Goal: Book appointment/travel/reservation

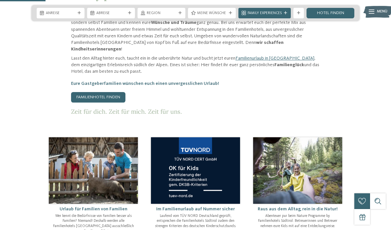
scroll to position [272, 0]
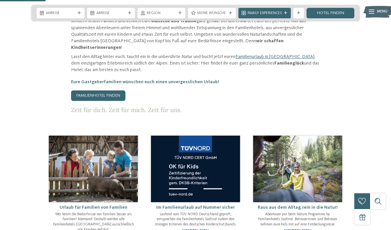
click at [74, 11] on span "Anreise" at bounding box center [60, 13] width 29 height 5
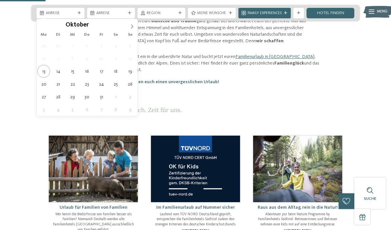
click at [127, 25] on span at bounding box center [131, 24] width 11 height 11
click at [128, 25] on span at bounding box center [131, 24] width 11 height 11
click at [128, 26] on span at bounding box center [131, 24] width 11 height 11
type input "****"
click at [127, 26] on span at bounding box center [131, 24] width 11 height 11
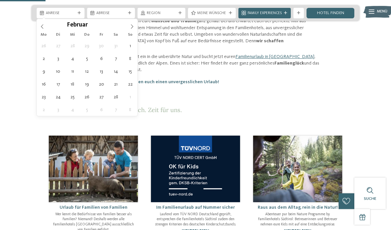
click at [128, 25] on span at bounding box center [131, 24] width 11 height 11
click at [126, 26] on span at bounding box center [131, 24] width 11 height 11
click at [127, 26] on span at bounding box center [131, 24] width 11 height 11
type div "[DATE]"
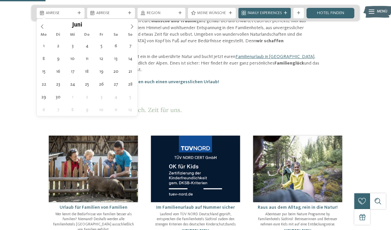
type input "****"
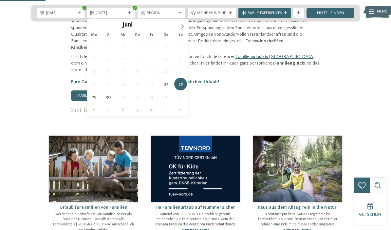
click at [179, 29] on span at bounding box center [182, 24] width 11 height 11
type div "[DATE]"
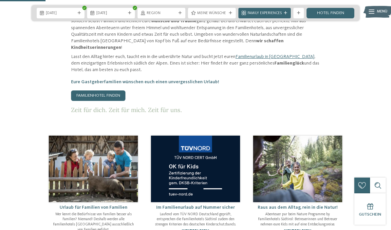
scroll to position [270, 0]
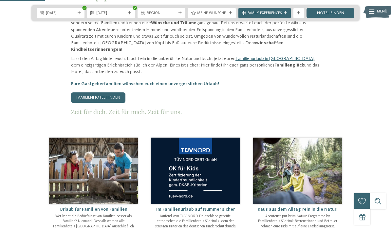
click at [229, 12] on icon at bounding box center [230, 12] width 3 height 3
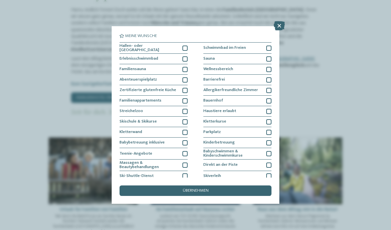
scroll to position [0, 0]
click at [156, 185] on div "übernehmen" at bounding box center [195, 190] width 152 height 10
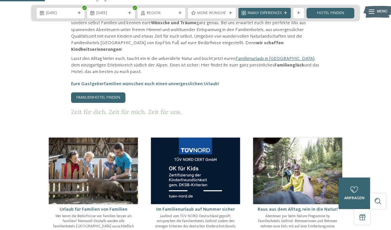
click at [91, 101] on link "Familienhotel finden" at bounding box center [98, 97] width 54 height 10
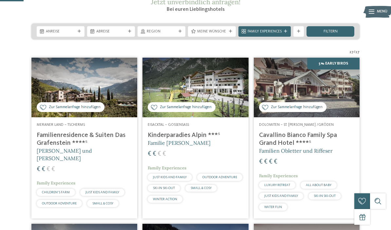
scroll to position [93, 0]
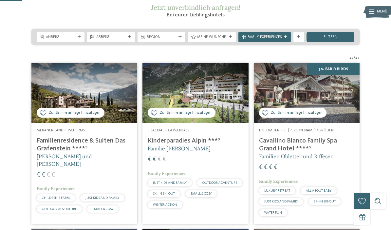
click at [75, 40] on div "Anreise" at bounding box center [60, 37] width 32 height 6
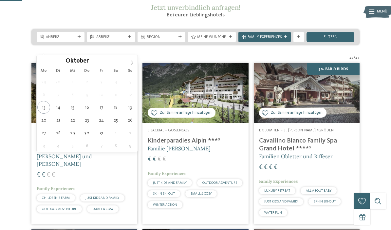
click at [125, 62] on div "Oktober ****" at bounding box center [87, 60] width 101 height 11
click at [129, 59] on span at bounding box center [131, 60] width 11 height 11
click at [131, 60] on span at bounding box center [131, 60] width 11 height 11
click at [133, 59] on span at bounding box center [131, 60] width 11 height 11
type input "****"
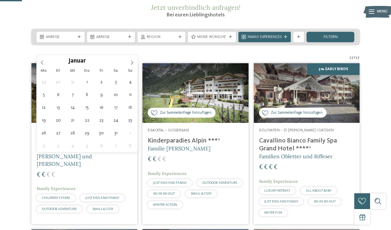
click at [128, 59] on span at bounding box center [131, 60] width 11 height 11
click at [126, 61] on span at bounding box center [131, 60] width 11 height 11
click at [127, 61] on span at bounding box center [131, 60] width 11 height 11
click at [126, 62] on span at bounding box center [131, 60] width 11 height 11
click at [122, 62] on div "Mai ****" at bounding box center [87, 60] width 76 height 11
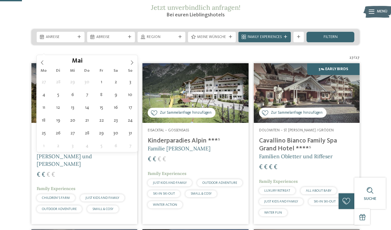
click at [125, 65] on div "Mai ****" at bounding box center [87, 60] width 76 height 11
click at [123, 60] on div "Mai ****" at bounding box center [87, 60] width 76 height 11
click at [131, 58] on span at bounding box center [131, 60] width 11 height 11
type div "[DATE]"
type input "****"
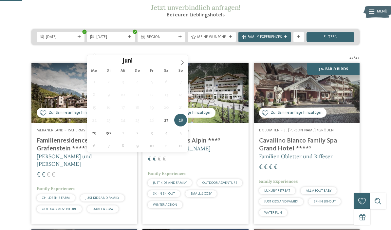
click at [179, 62] on span at bounding box center [182, 60] width 11 height 11
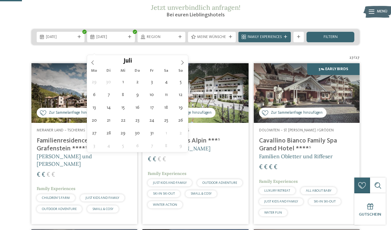
type div "[DATE]"
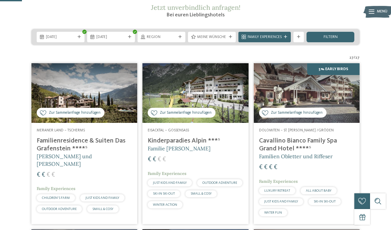
click at [280, 40] on span "Family Experiences" at bounding box center [264, 37] width 34 height 5
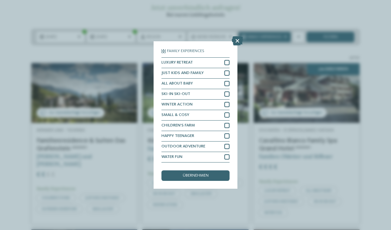
scroll to position [22, 0]
click at [233, 36] on icon at bounding box center [237, 40] width 11 height 9
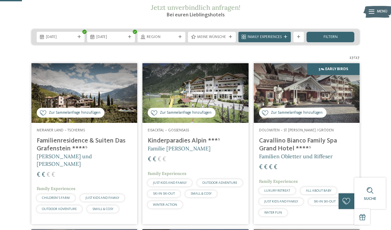
click at [320, 42] on div "filtern" at bounding box center [330, 37] width 48 height 10
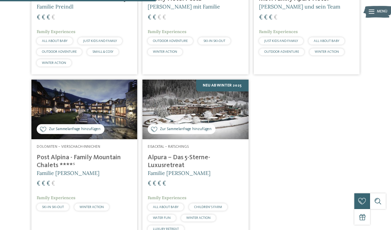
scroll to position [204, 0]
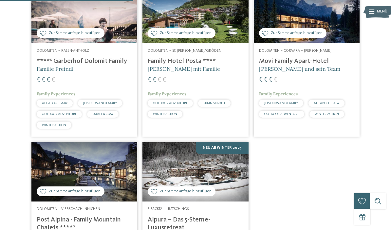
click at [281, 65] on h4 "Movi Family Apart-Hotel" at bounding box center [306, 61] width 95 height 8
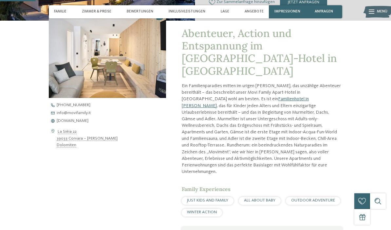
scroll to position [171, 0]
click at [70, 118] on span "www.movifamily.it" at bounding box center [73, 120] width 32 height 4
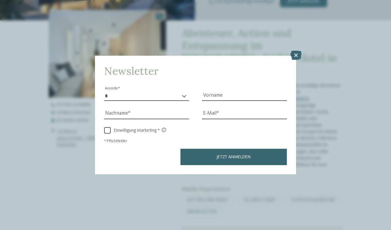
scroll to position [198, 0]
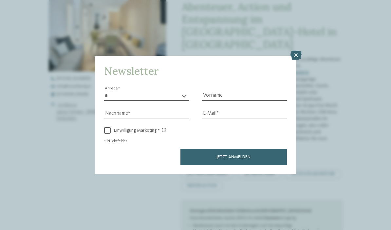
click at [297, 51] on icon at bounding box center [295, 55] width 11 height 9
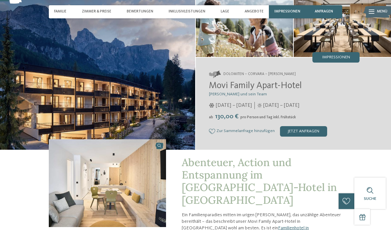
scroll to position [48, 0]
